Goal: Transaction & Acquisition: Book appointment/travel/reservation

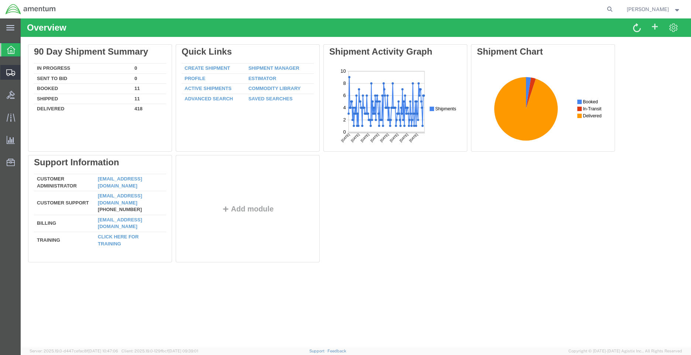
click at [0, 0] on span "Shipment Manager" at bounding box center [0, 0] width 0 height 0
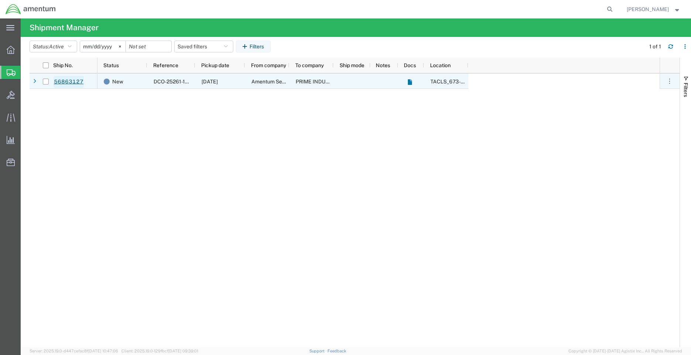
click at [79, 81] on link "56863127" at bounding box center [69, 82] width 30 height 12
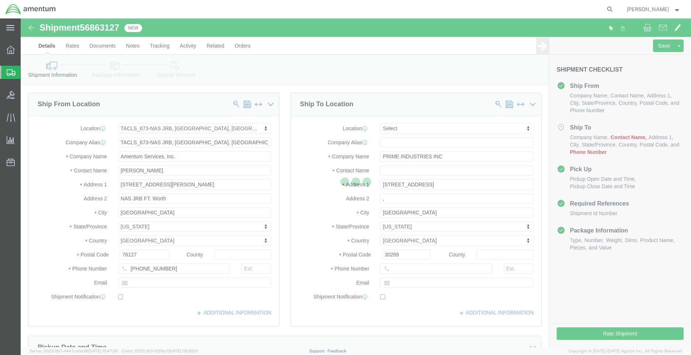
select select "42735"
select select
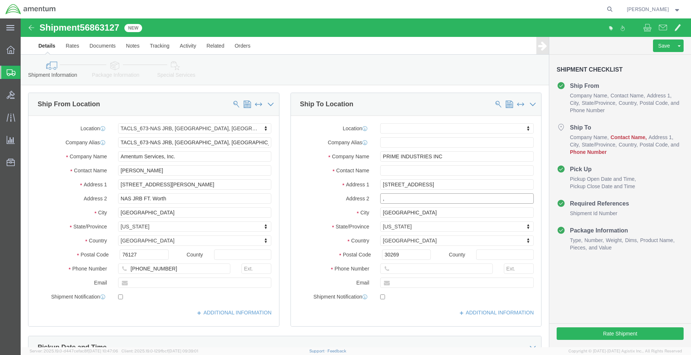
click input ","
click input "text"
type input "[PHONE_NUMBER]"
click div "Location My Profile Location [PHONE_NUMBER] [PHONE_NUMBER] [PHONE_NUMBER] [PHON…"
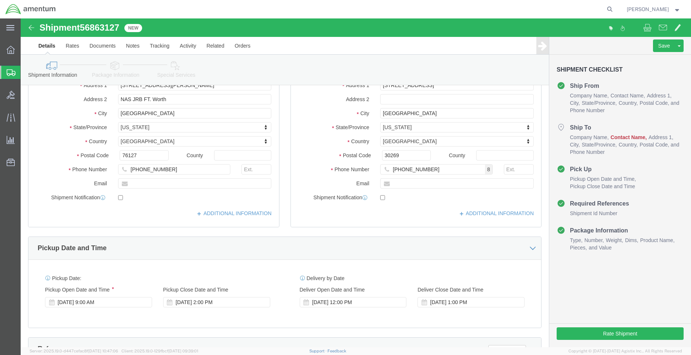
scroll to position [111, 0]
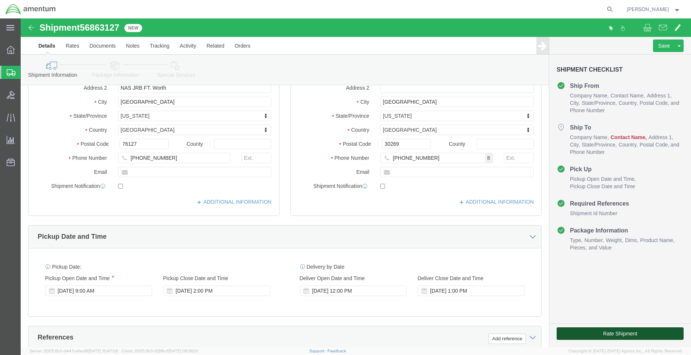
click button "Rate Shipment"
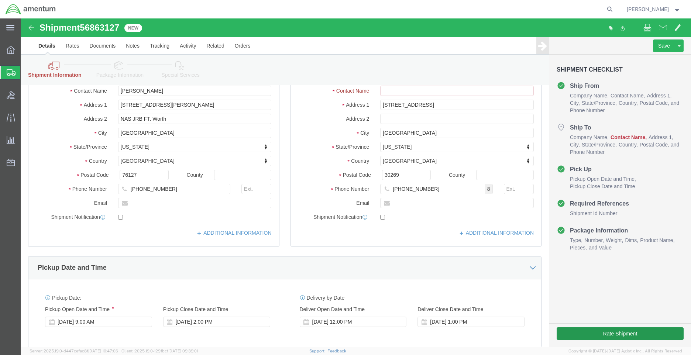
scroll to position [0, 0]
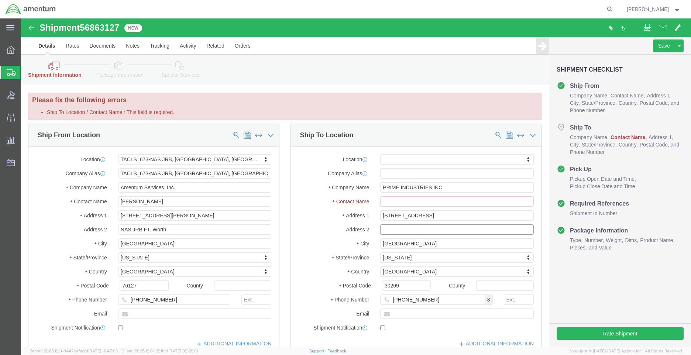
click input "text"
click input "Ship To Location / Contact Name : This field is required."
type input "c"
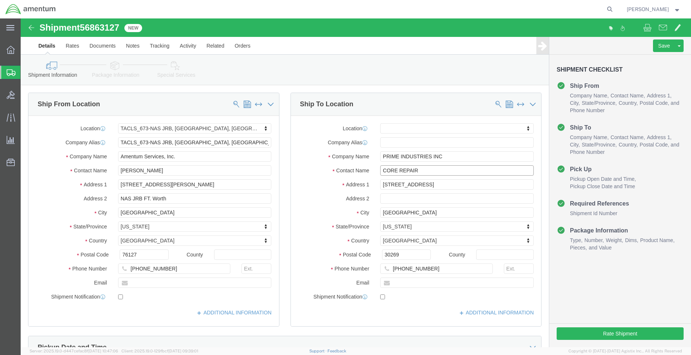
type input "CORE REPAIR"
click label "Country"
click button "Rate Shipment"
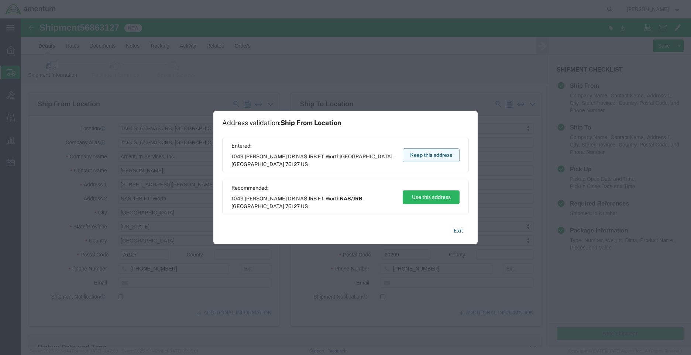
click at [443, 154] on button "Keep this address" at bounding box center [431, 155] width 57 height 14
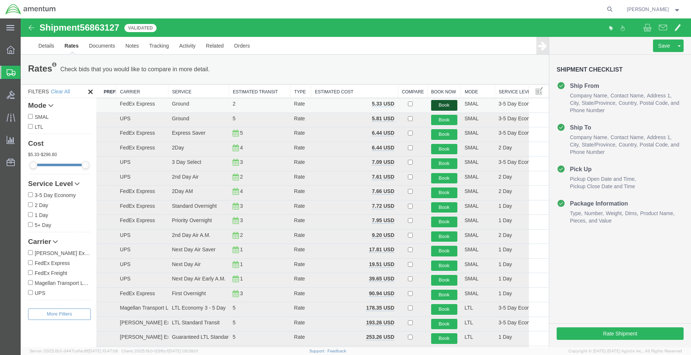
click at [435, 103] on button "Book" at bounding box center [444, 105] width 26 height 11
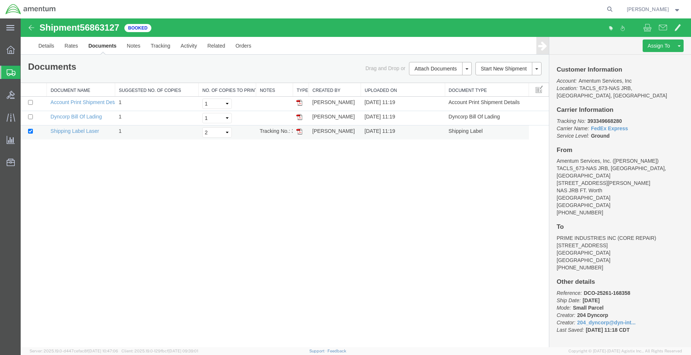
click at [299, 130] on img at bounding box center [300, 132] width 6 height 6
click at [676, 9] on strong "button" at bounding box center [677, 9] width 7 height 3
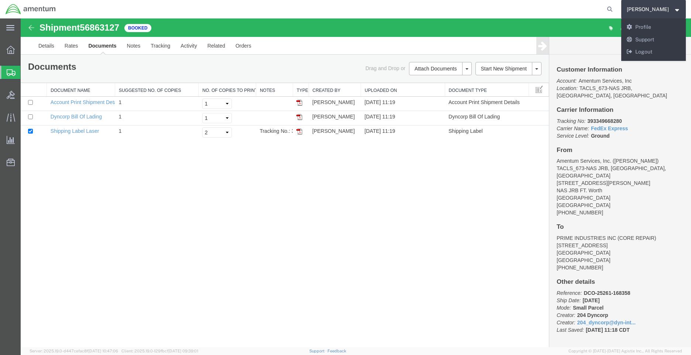
drag, startPoint x: 328, startPoint y: 177, endPoint x: 322, endPoint y: 172, distance: 7.9
click at [328, 177] on div "Shipment 56863127 3 of 3 Booked Details Rates Documents Notes Tracking Activity…" at bounding box center [356, 182] width 671 height 329
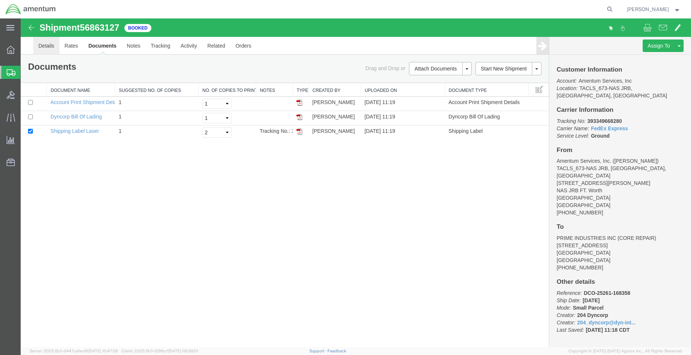
click at [47, 44] on link "Details" at bounding box center [46, 46] width 26 height 18
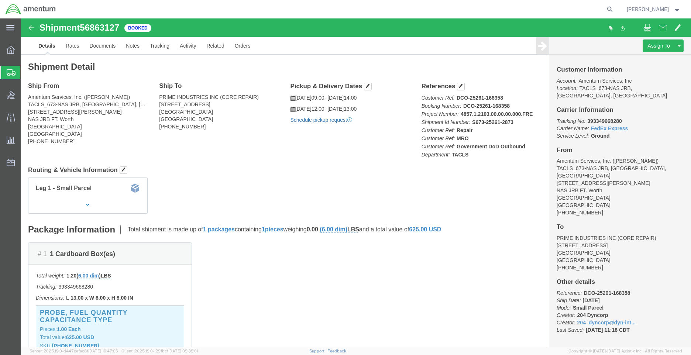
click link "Schedule pickup request"
click at [678, 10] on strong "button" at bounding box center [677, 9] width 7 height 3
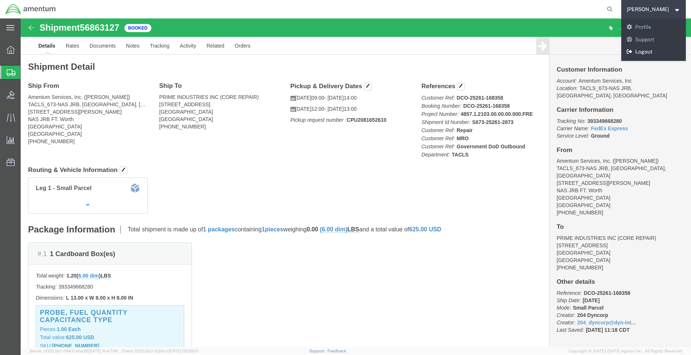
click at [659, 51] on link "Logout" at bounding box center [654, 52] width 65 height 13
